Goal: Navigation & Orientation: Find specific page/section

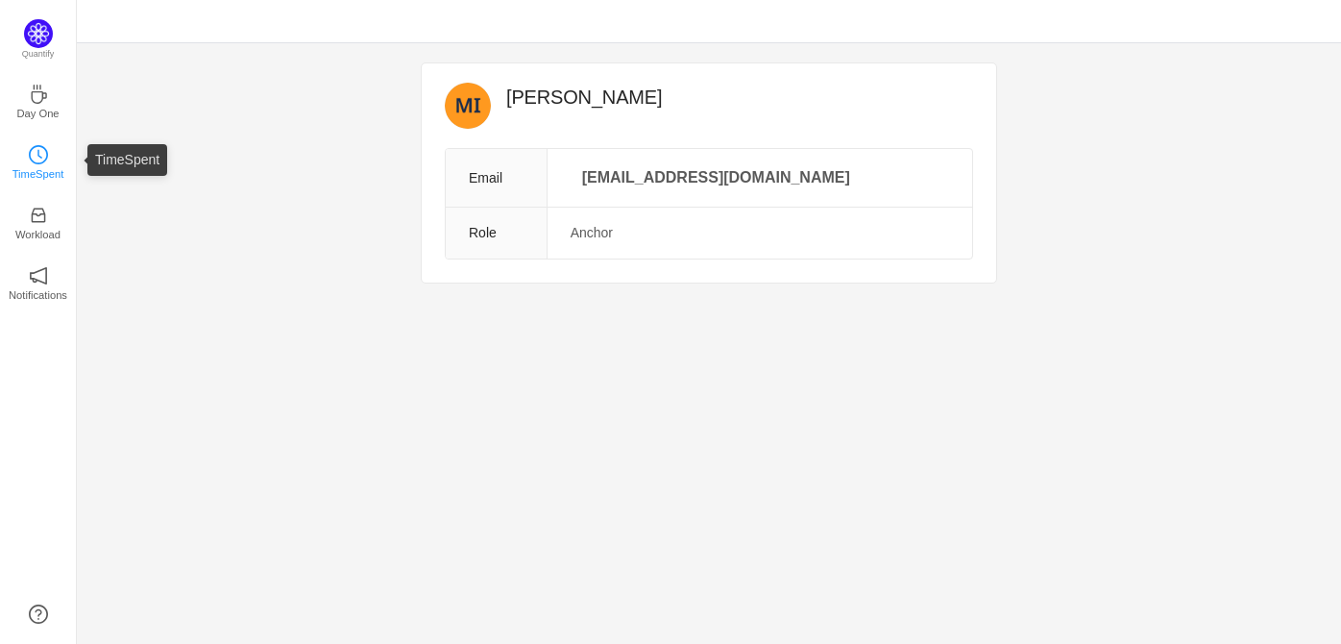
click at [38, 168] on p "TimeSpent" at bounding box center [38, 173] width 52 height 17
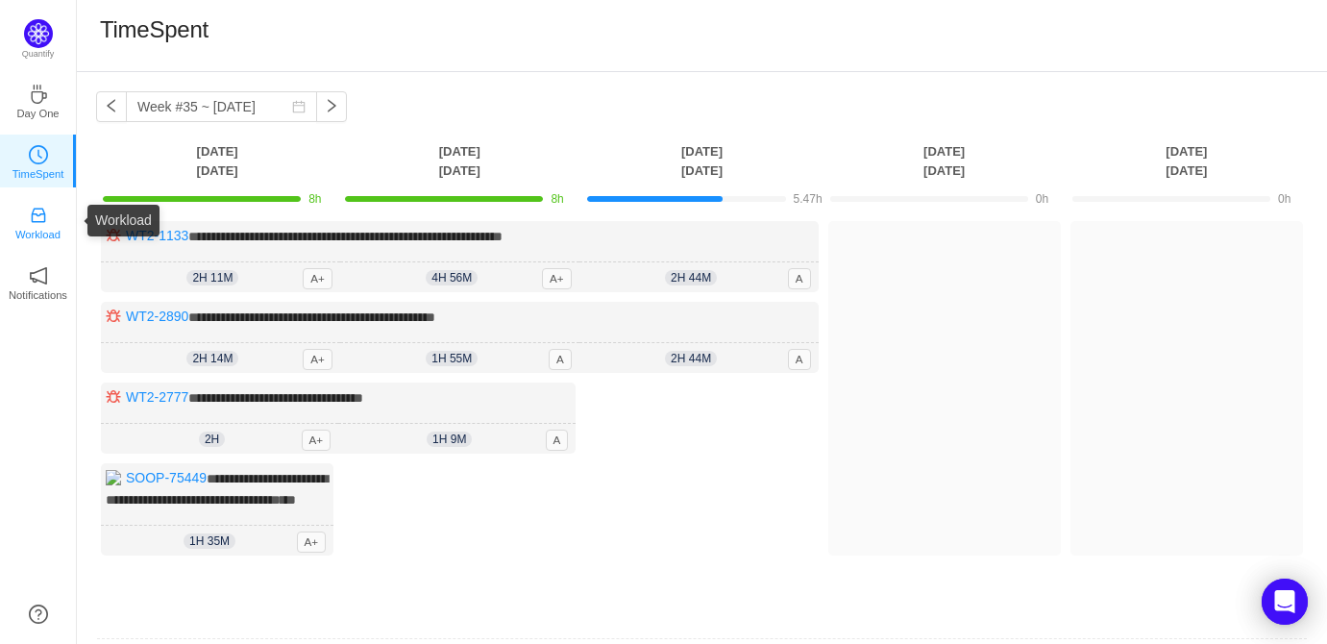
click at [36, 223] on icon "icon: inbox" at bounding box center [38, 215] width 19 height 19
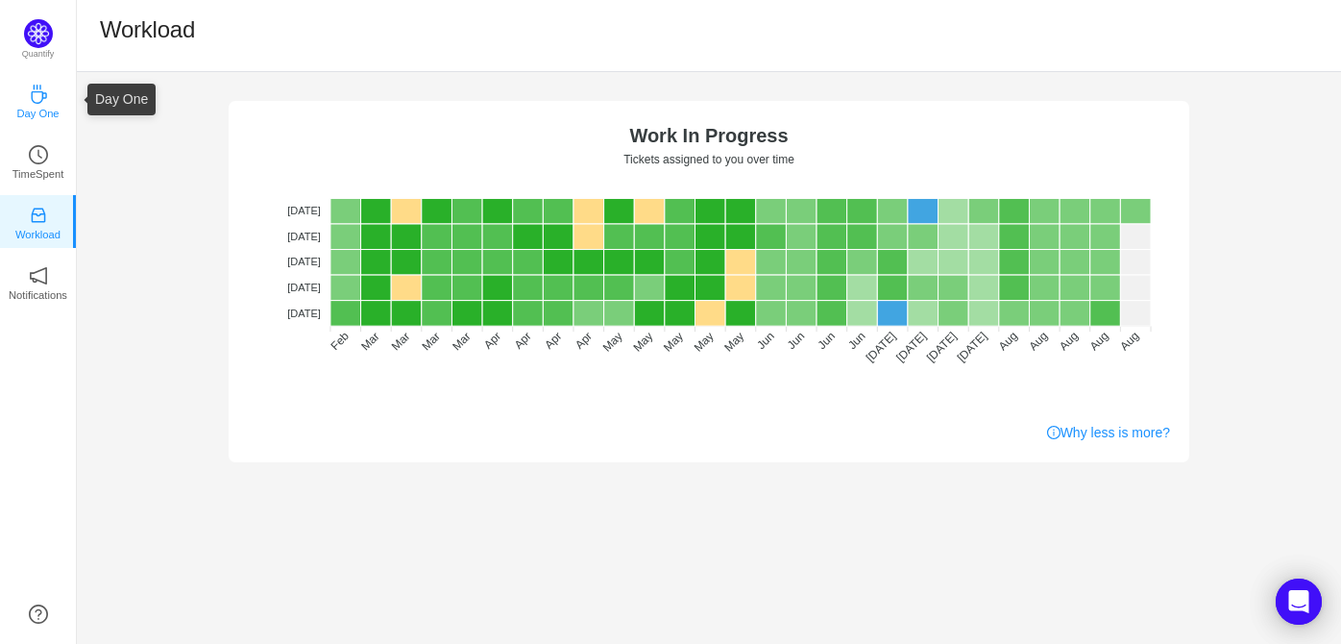
click at [40, 107] on p "Day One" at bounding box center [37, 113] width 42 height 17
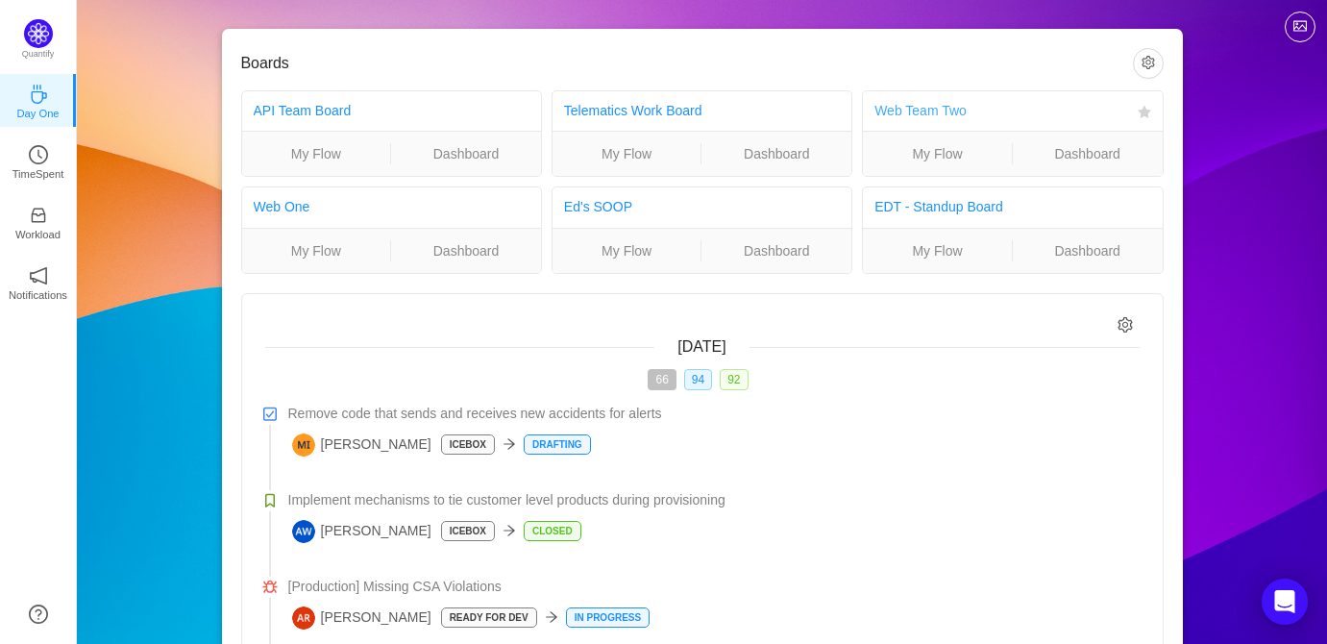
click at [924, 110] on link "Web Team Two" at bounding box center [920, 110] width 92 height 15
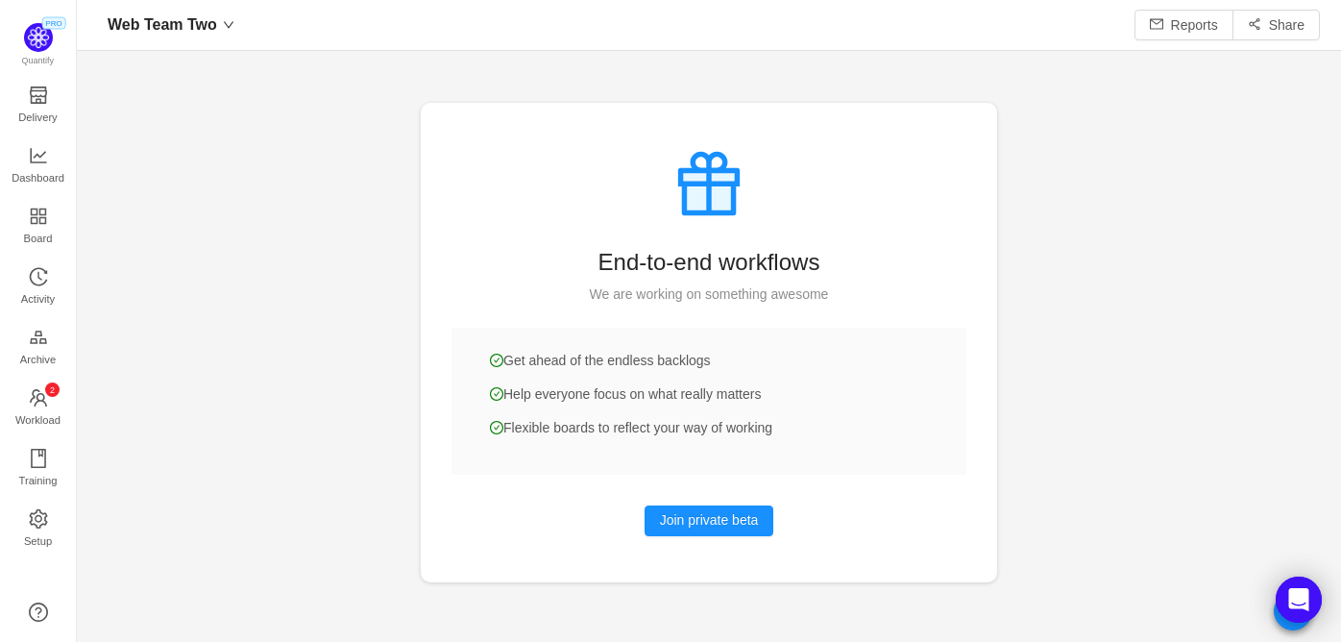
scroll to position [23, 24]
